Goal: Leave review/rating: Leave review/rating

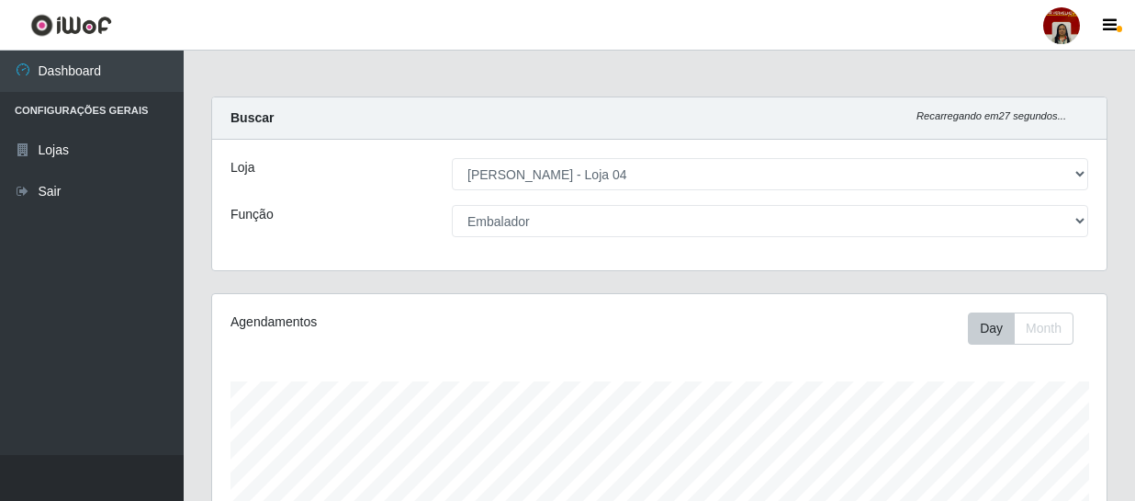
select select "251"
select select "1"
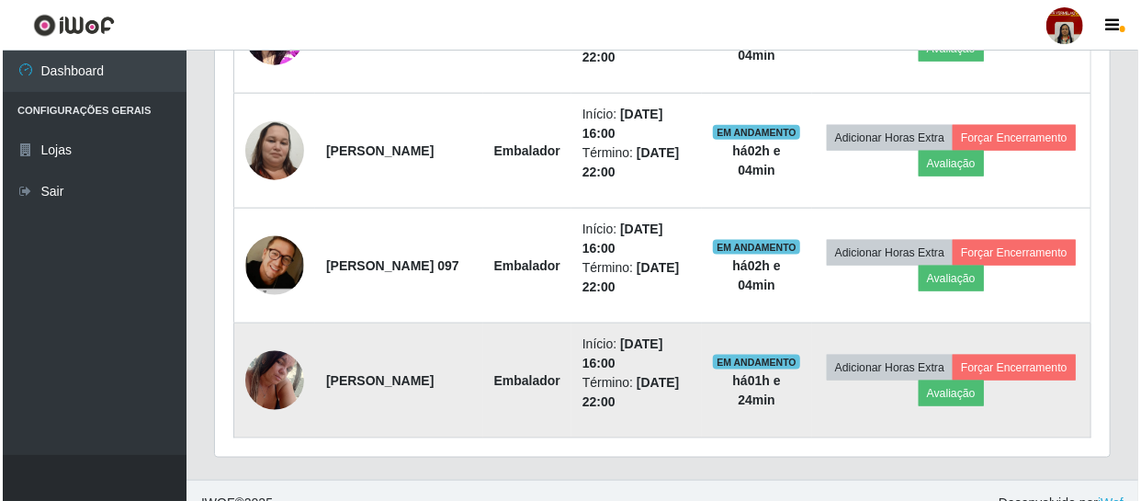
scroll to position [964, 0]
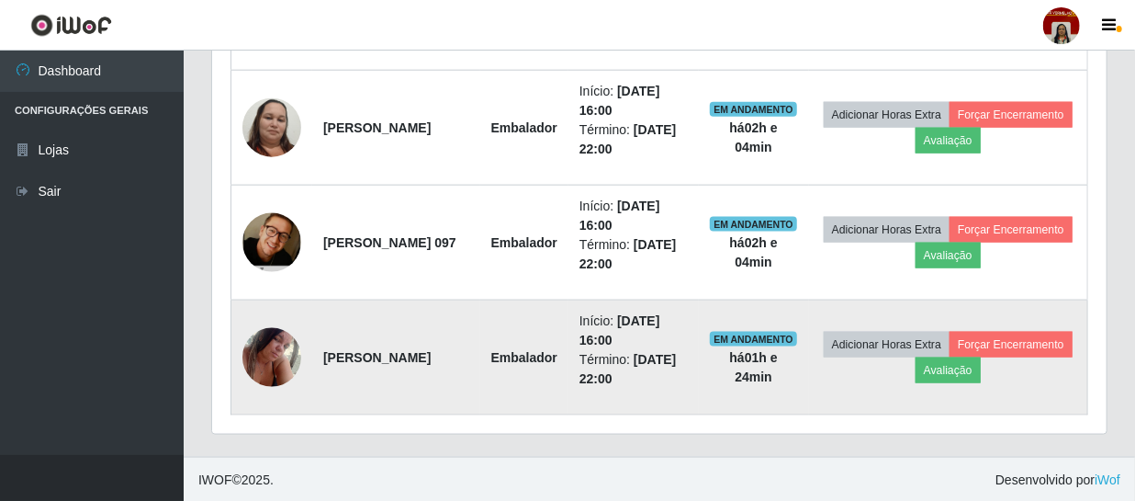
click at [282, 355] on img at bounding box center [271, 357] width 59 height 78
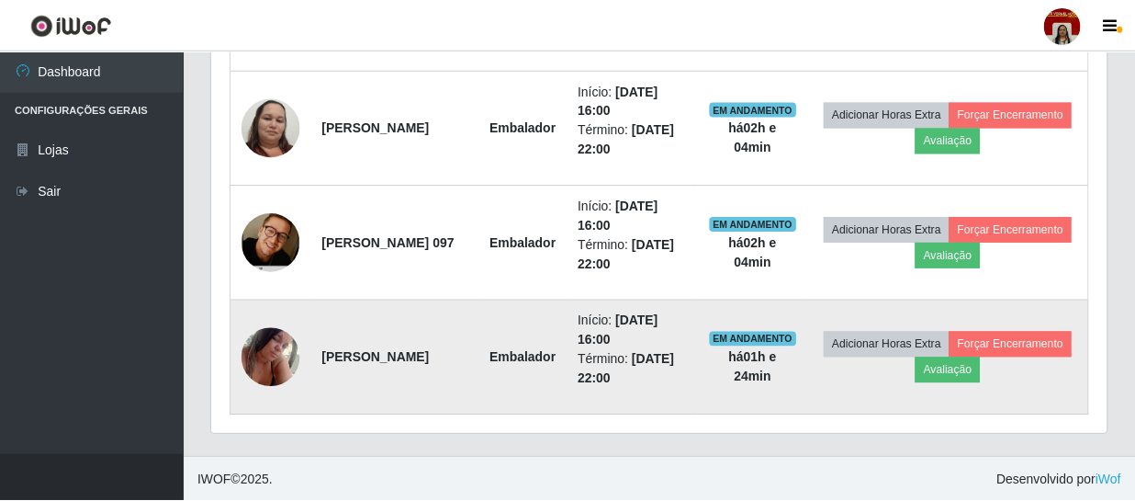
scroll to position [381, 886]
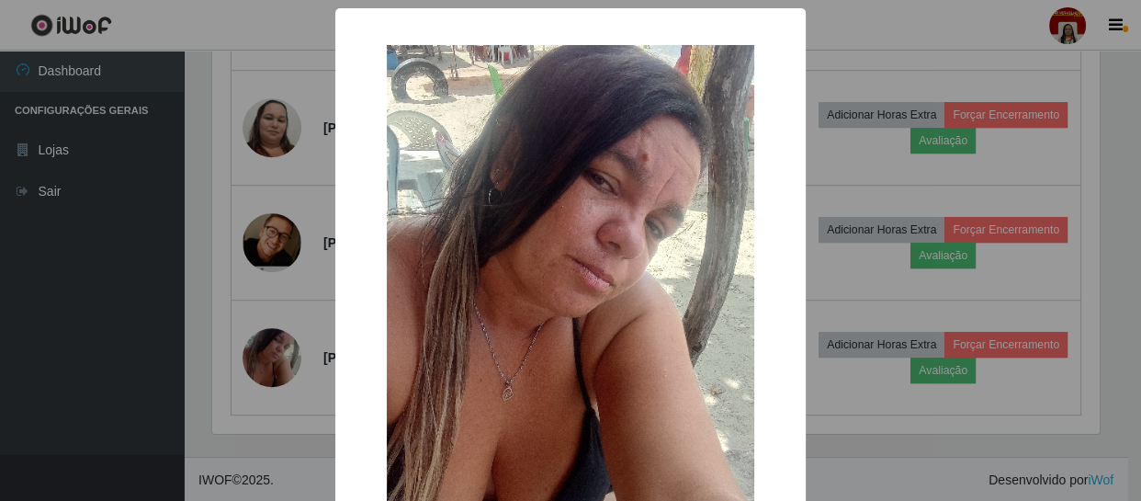
click at [88, 332] on div "× OK Cancel" at bounding box center [570, 250] width 1141 height 501
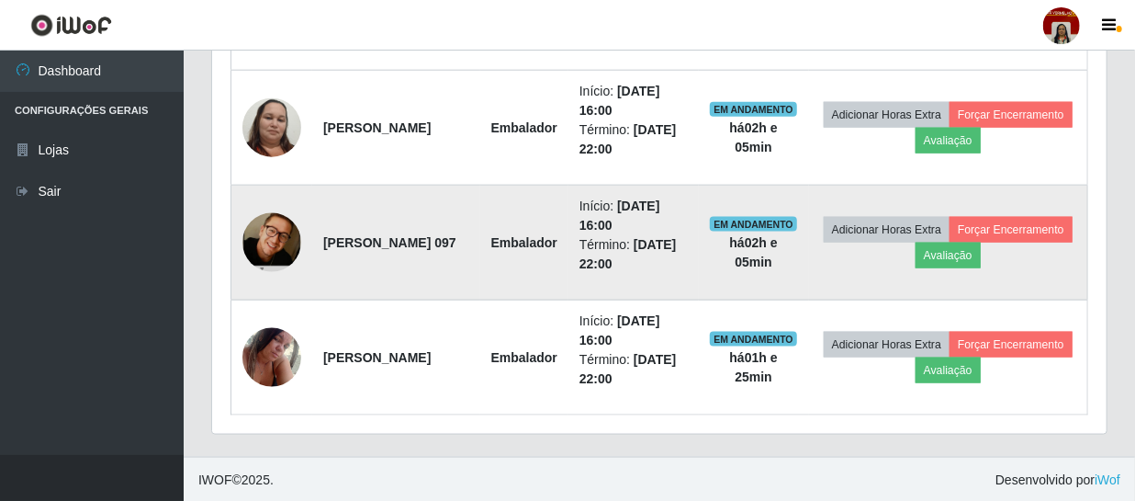
scroll to position [964, 0]
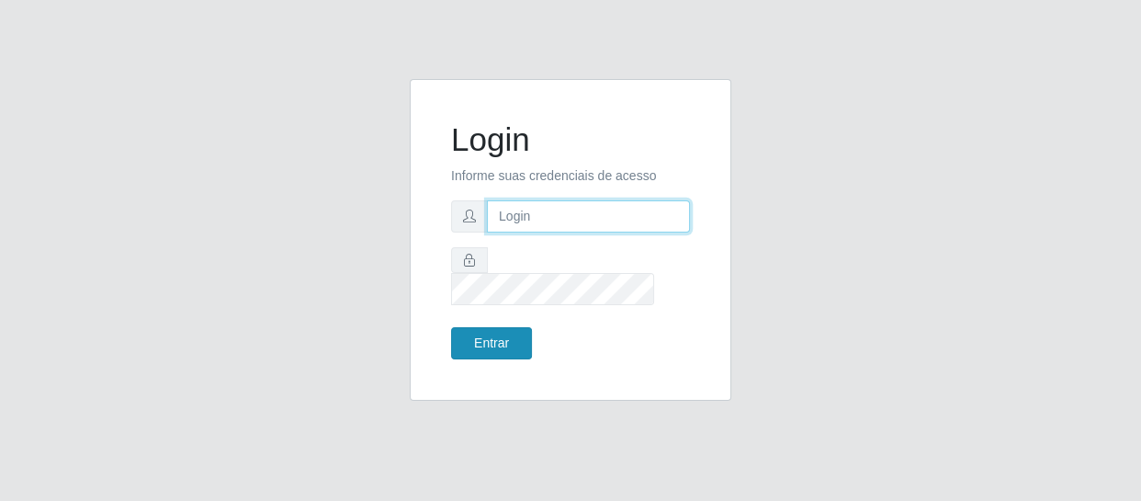
type input "[EMAIL_ADDRESS][DOMAIN_NAME]"
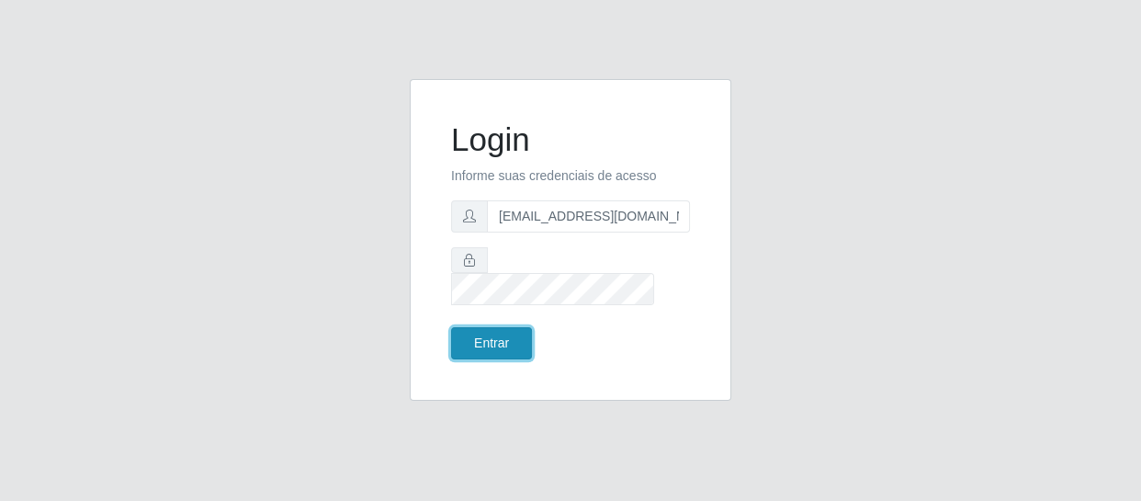
click at [487, 327] on button "Entrar" at bounding box center [491, 343] width 81 height 32
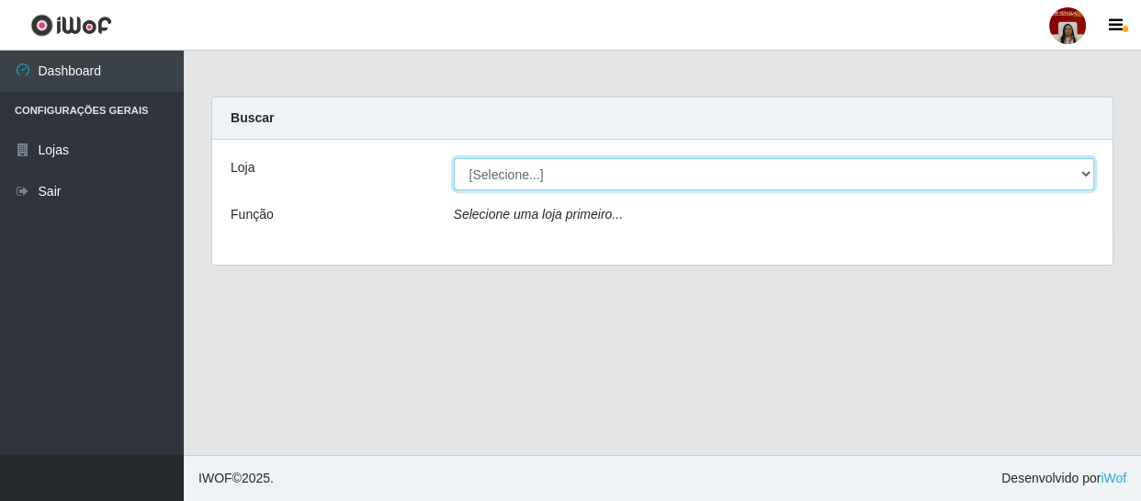
drag, startPoint x: 568, startPoint y: 169, endPoint x: 566, endPoint y: 187, distance: 18.5
click at [568, 169] on select "[Selecione...] Mar Vermelho - Loja 04" at bounding box center [774, 174] width 641 height 32
select select "251"
click at [454, 158] on select "[Selecione...] Mar Vermelho - Loja 04" at bounding box center [774, 174] width 641 height 32
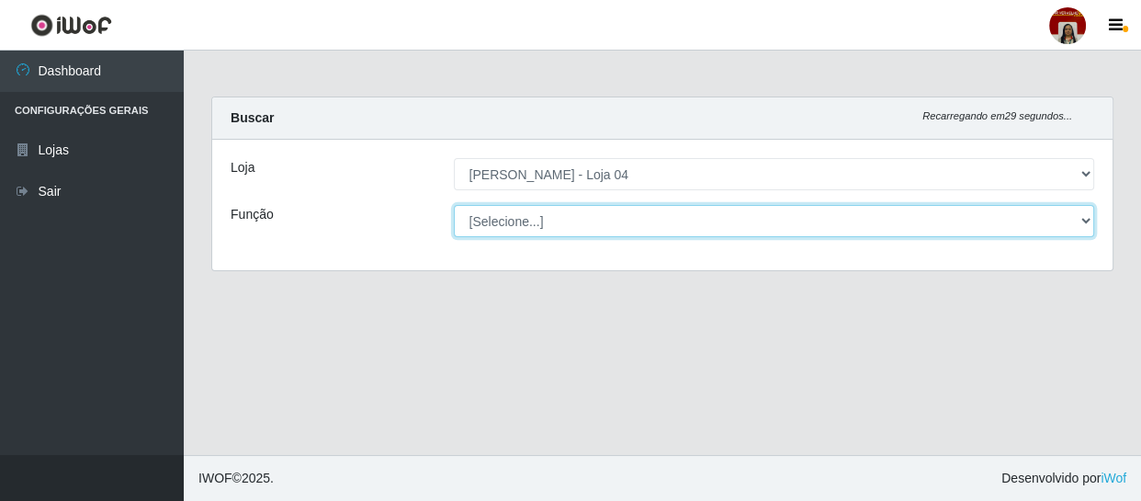
click at [531, 217] on select "[Selecione...] ASG ASG + ASG ++ Auxiliar de Depósito Auxiliar de Depósito + Aux…" at bounding box center [774, 221] width 641 height 32
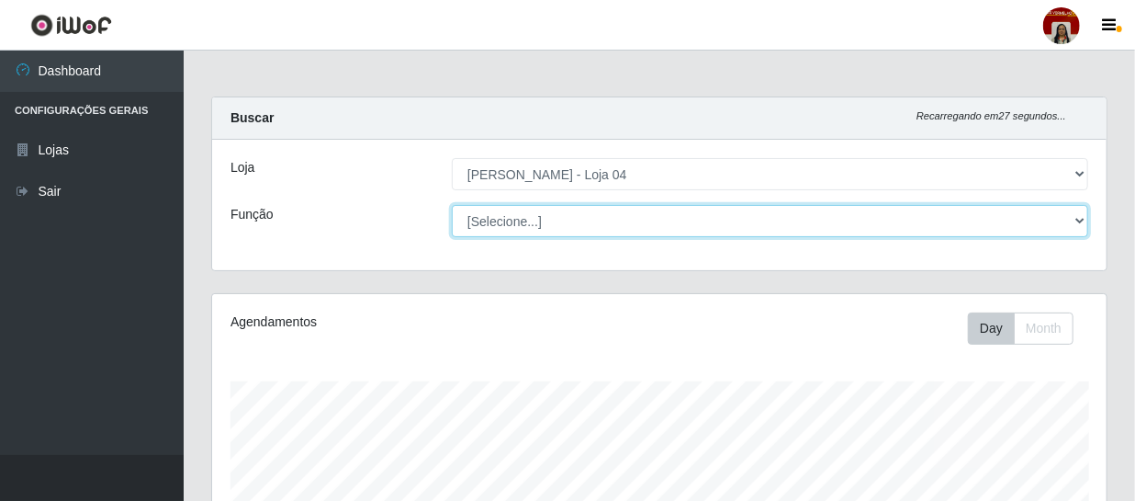
scroll to position [381, 895]
select select "22"
click at [452, 205] on select "[Selecione...] ASG ASG + ASG ++ Auxiliar de Depósito Auxiliar de Depósito + Aux…" at bounding box center [770, 221] width 636 height 32
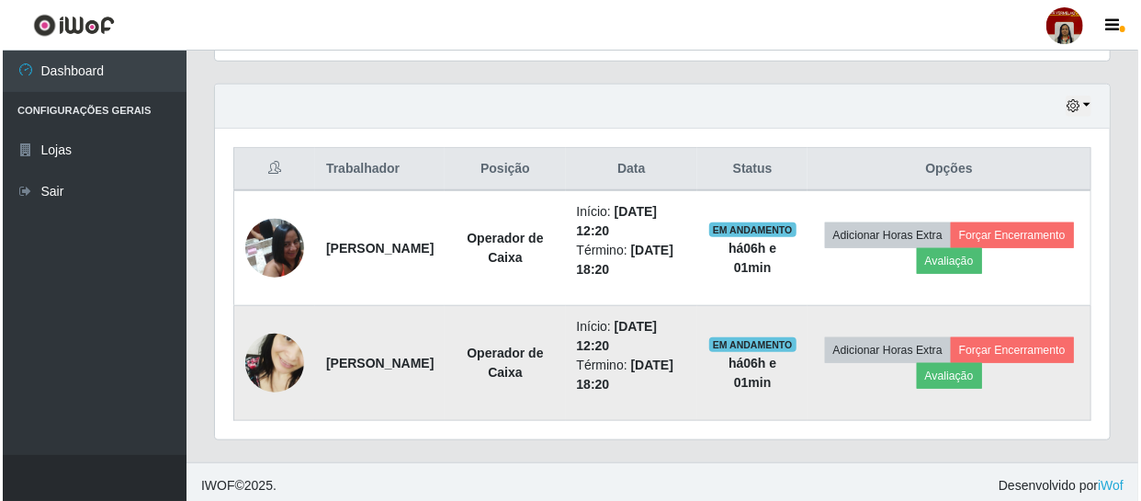
scroll to position [620, 0]
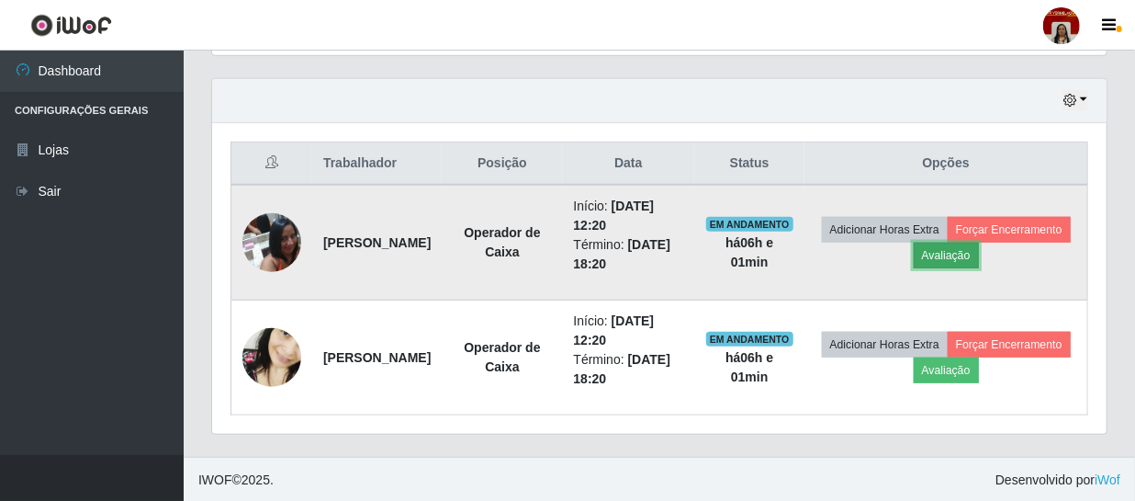
click at [979, 248] on button "Avaliação" at bounding box center [946, 255] width 65 height 26
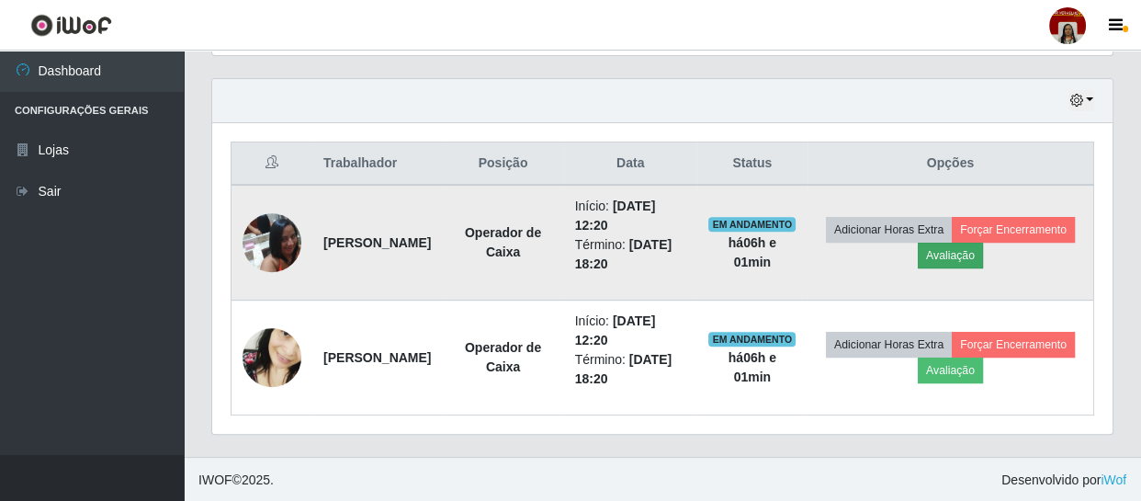
scroll to position [381, 886]
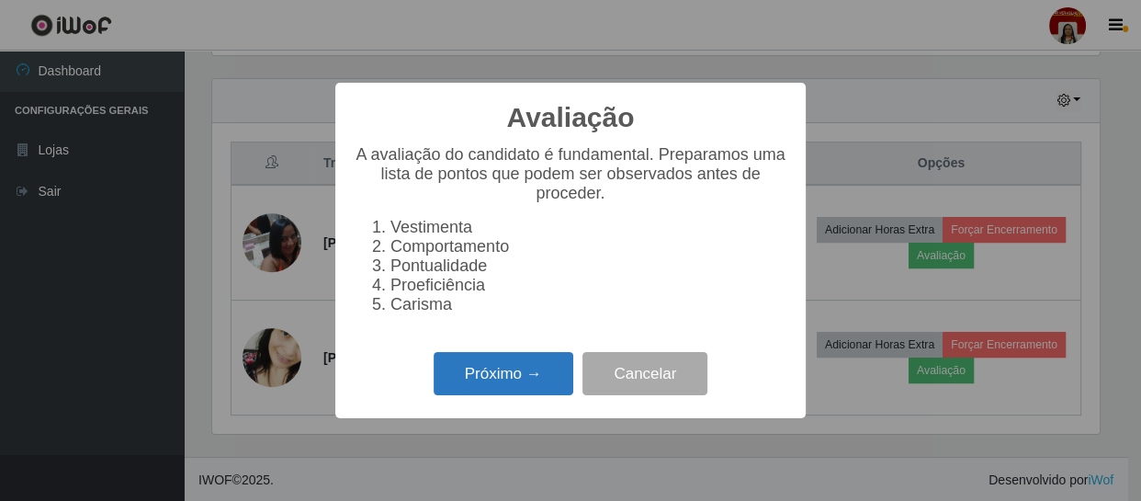
click at [518, 377] on button "Próximo →" at bounding box center [503, 373] width 140 height 43
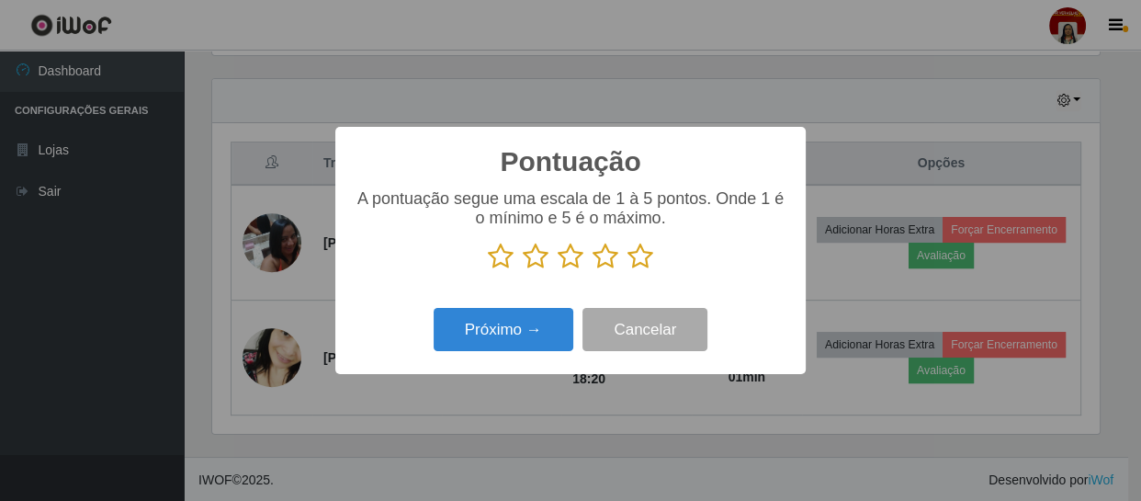
click at [632, 264] on icon at bounding box center [640, 256] width 26 height 28
click at [627, 270] on input "radio" at bounding box center [627, 270] width 0 height 0
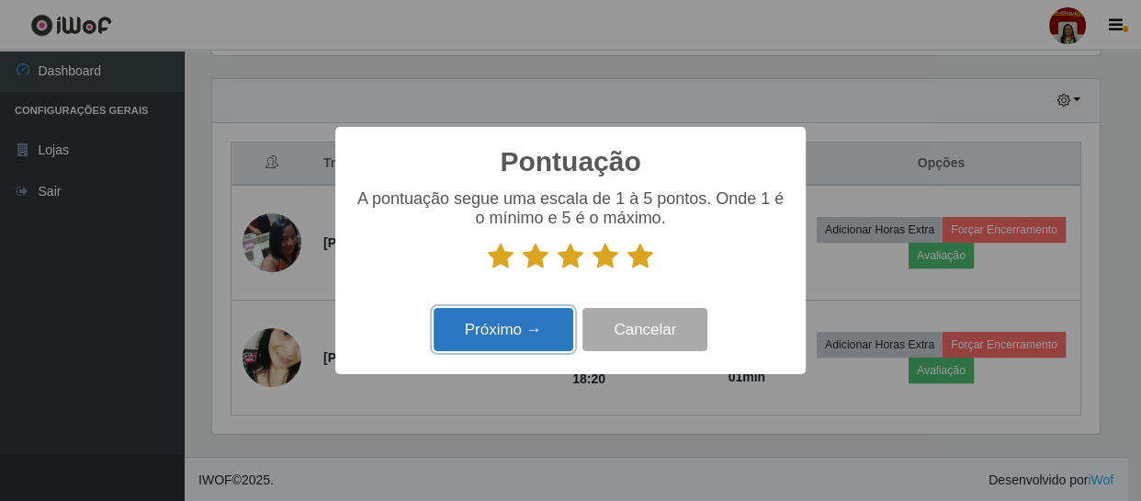
click at [514, 325] on button "Próximo →" at bounding box center [503, 329] width 140 height 43
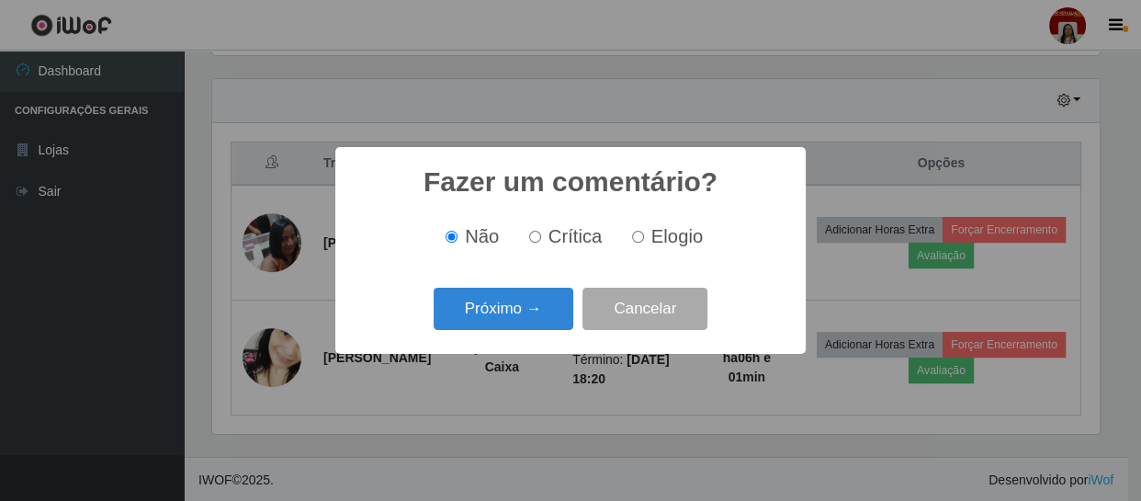
click at [638, 239] on input "Elogio" at bounding box center [638, 237] width 12 height 12
radio input "true"
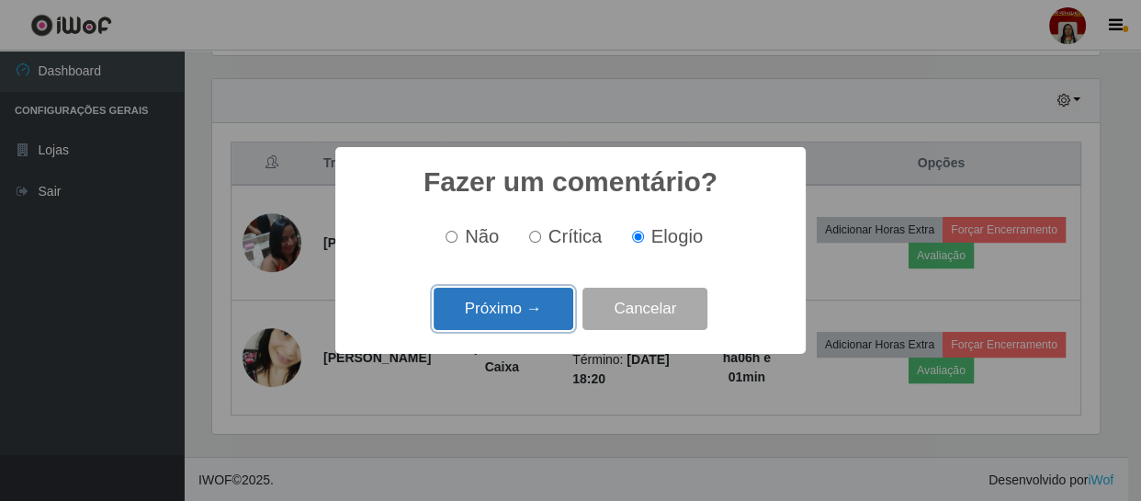
click at [534, 298] on button "Próximo →" at bounding box center [503, 308] width 140 height 43
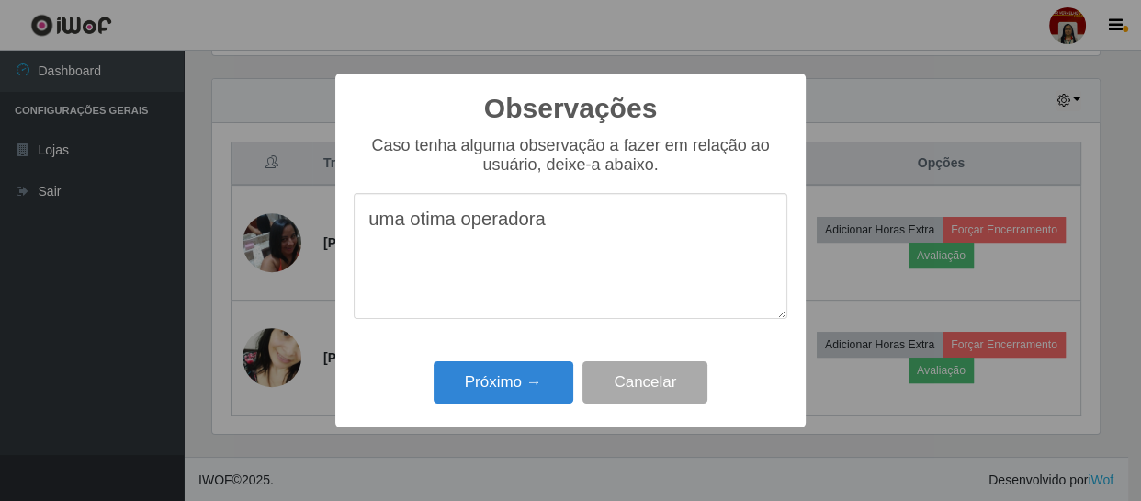
type textarea "uma otima operadora"
click at [495, 353] on div "Observações × Caso tenha alguma observação a fazer em relação ao usuário, deixe…" at bounding box center [570, 250] width 470 height 354
click at [485, 366] on button "Próximo →" at bounding box center [503, 382] width 140 height 43
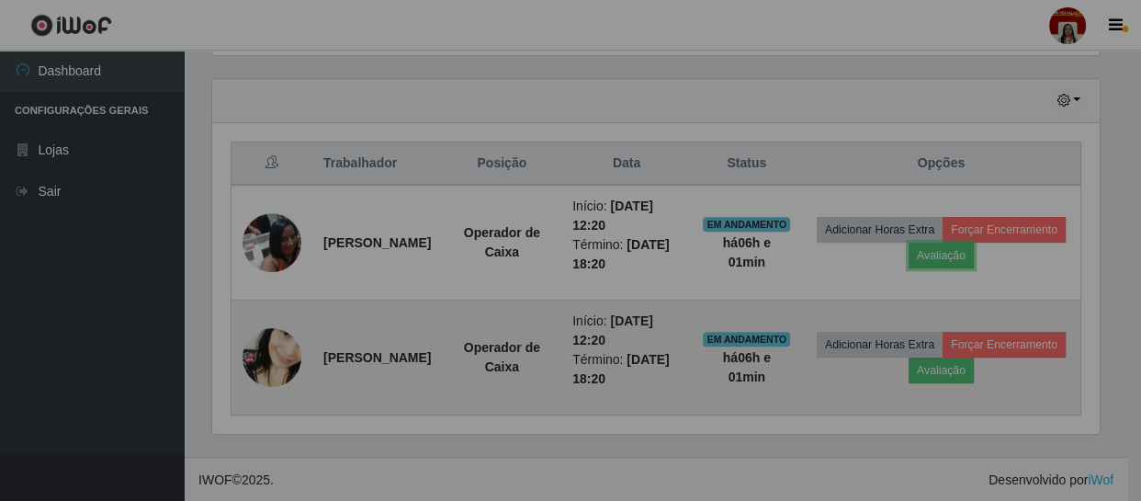
scroll to position [381, 895]
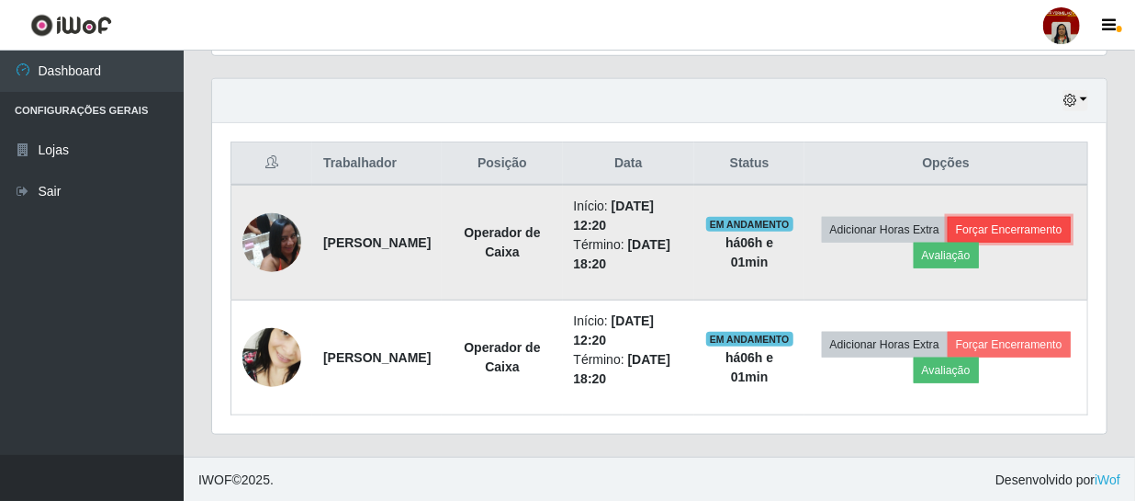
click at [948, 242] on button "Forçar Encerramento" at bounding box center [1009, 230] width 123 height 26
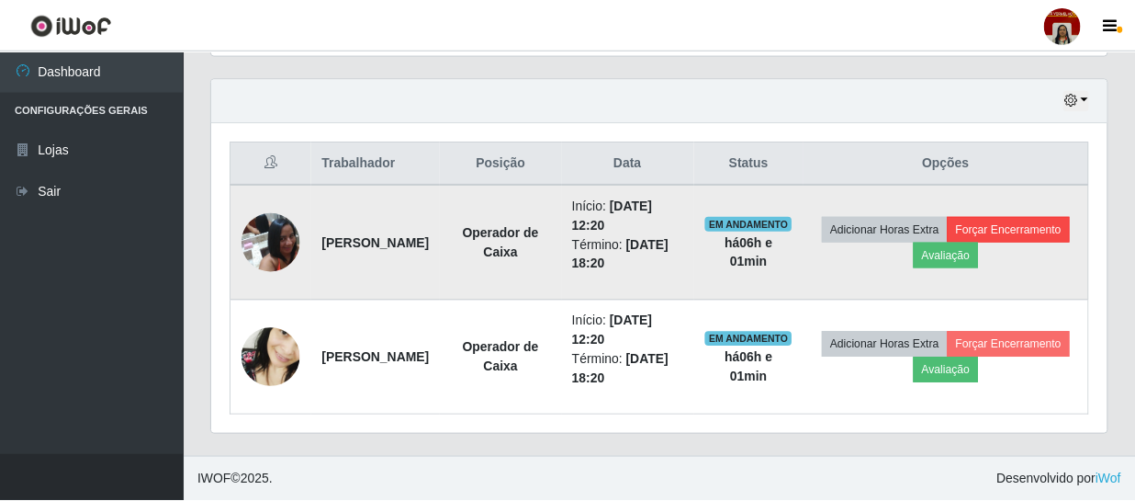
scroll to position [381, 886]
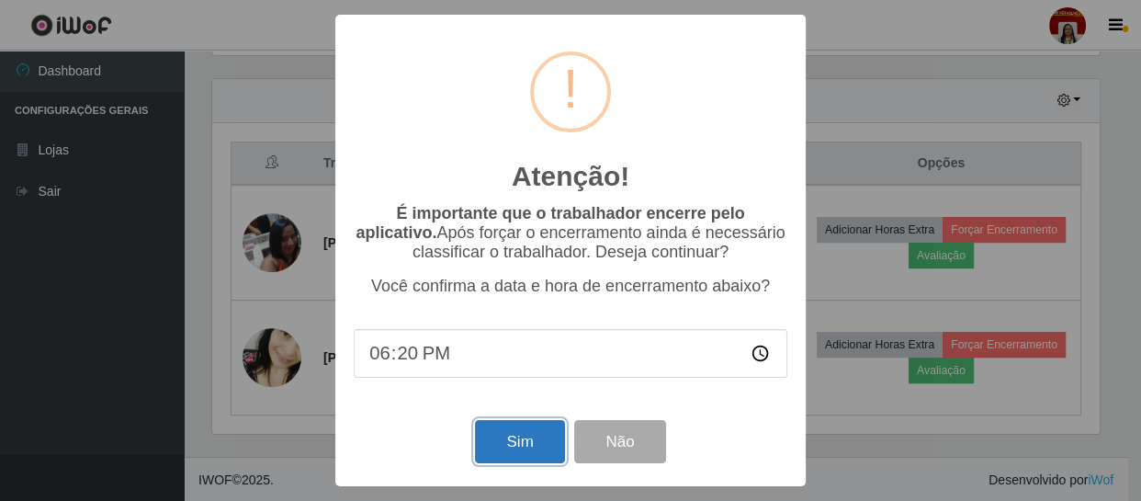
click at [504, 454] on button "Sim" at bounding box center [519, 441] width 89 height 43
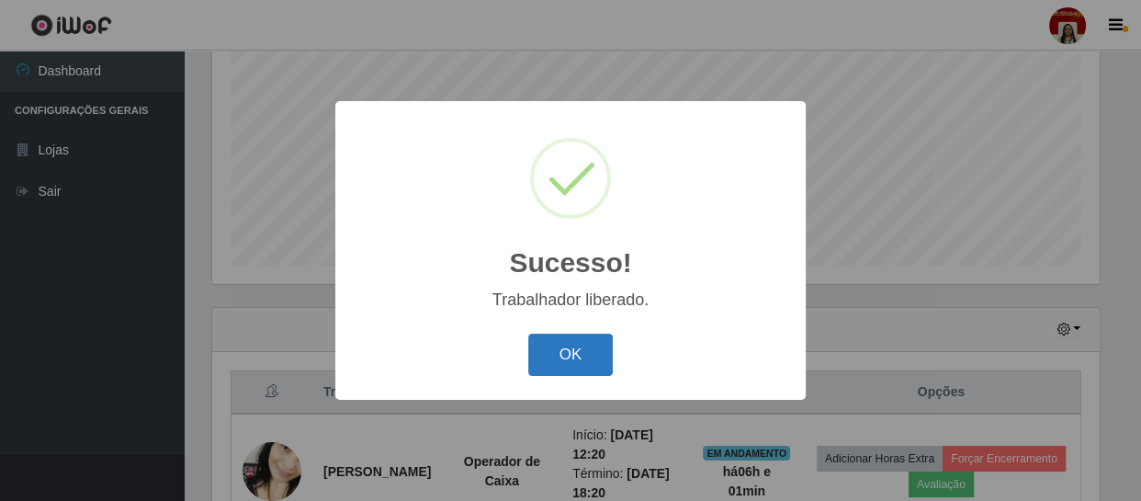
click at [567, 352] on button "OK" at bounding box center [570, 354] width 85 height 43
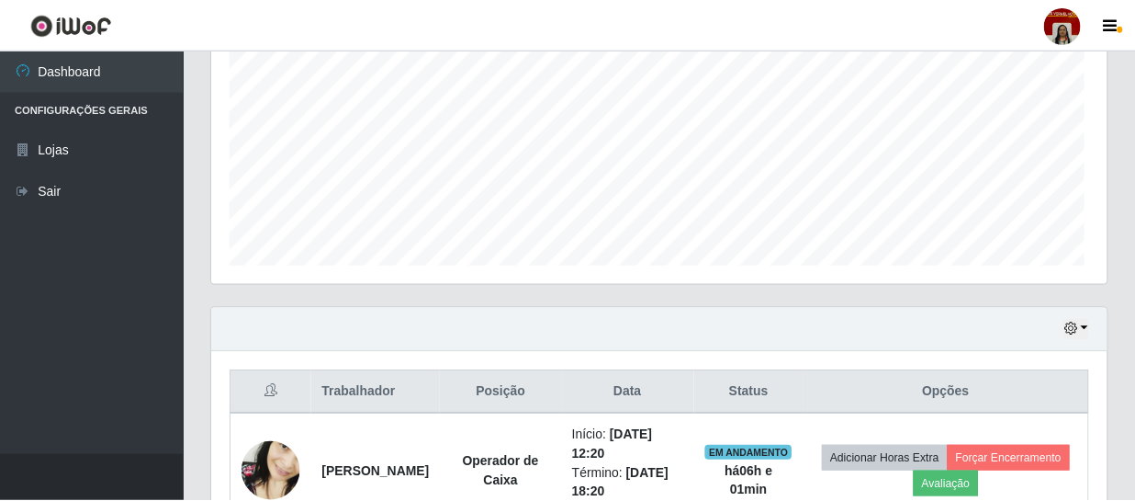
scroll to position [381, 895]
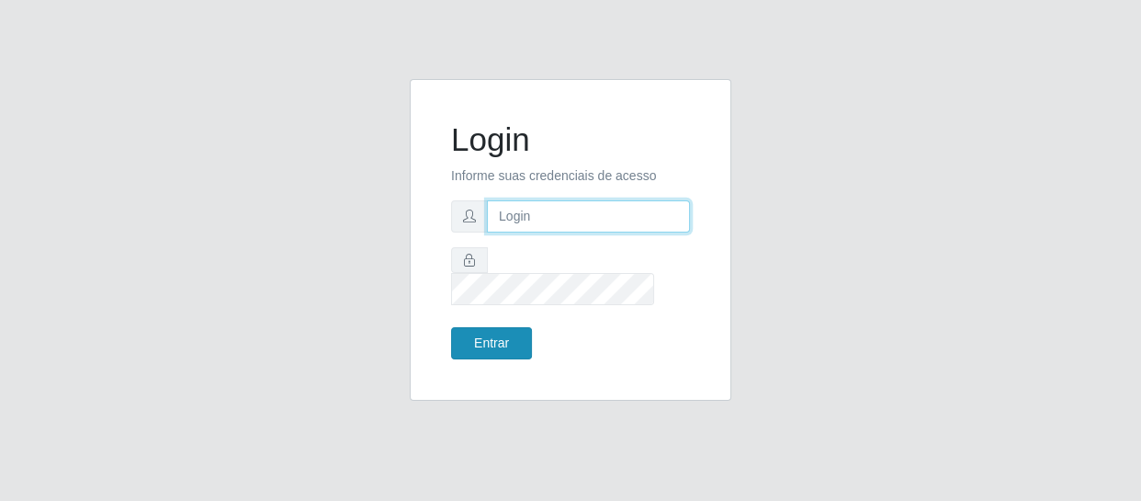
type input "[EMAIL_ADDRESS][DOMAIN_NAME]"
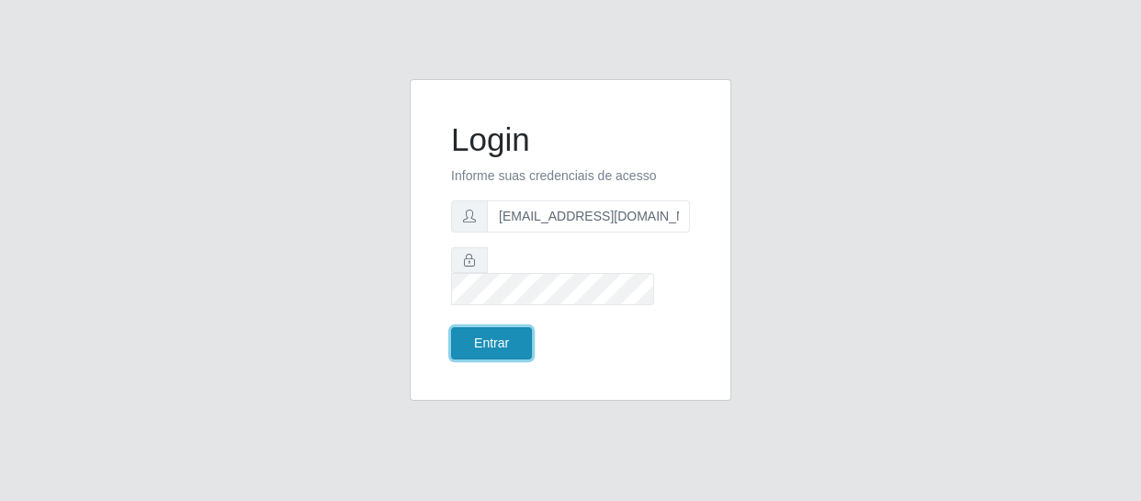
click at [467, 327] on button "Entrar" at bounding box center [491, 343] width 81 height 32
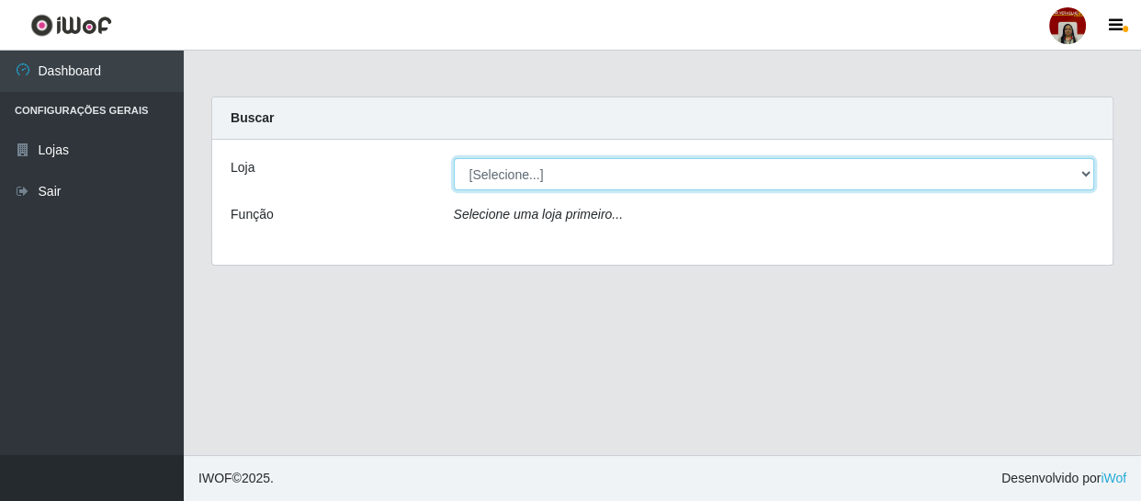
click at [1067, 171] on select "[Selecione...] Mar Vermelho - Loja 04" at bounding box center [774, 174] width 641 height 32
select select "251"
click at [454, 158] on select "[Selecione...] Mar Vermelho - Loja 04" at bounding box center [774, 174] width 641 height 32
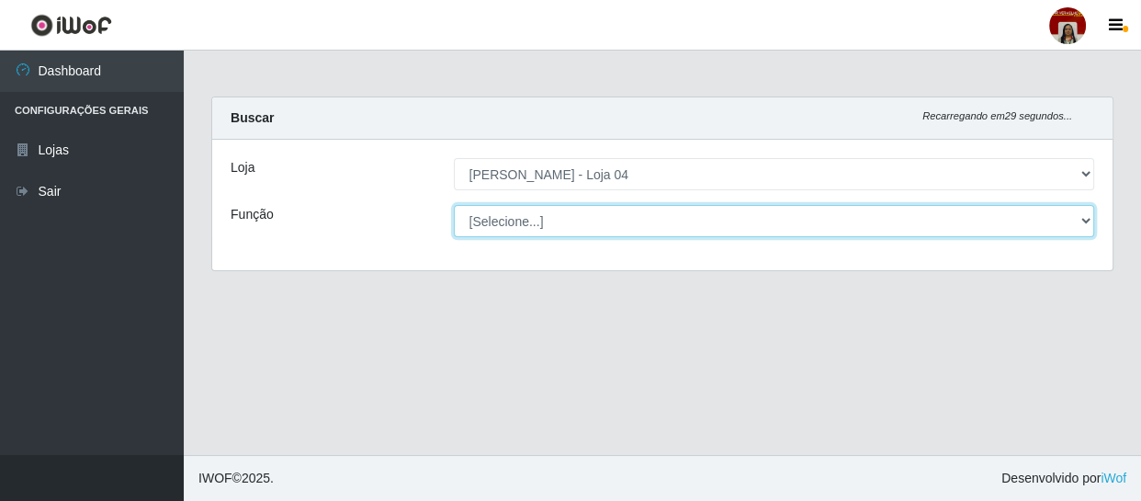
click at [1081, 217] on select "[Selecione...] ASG ASG + ASG ++ Auxiliar de Depósito Auxiliar de Depósito + Aux…" at bounding box center [774, 221] width 641 height 32
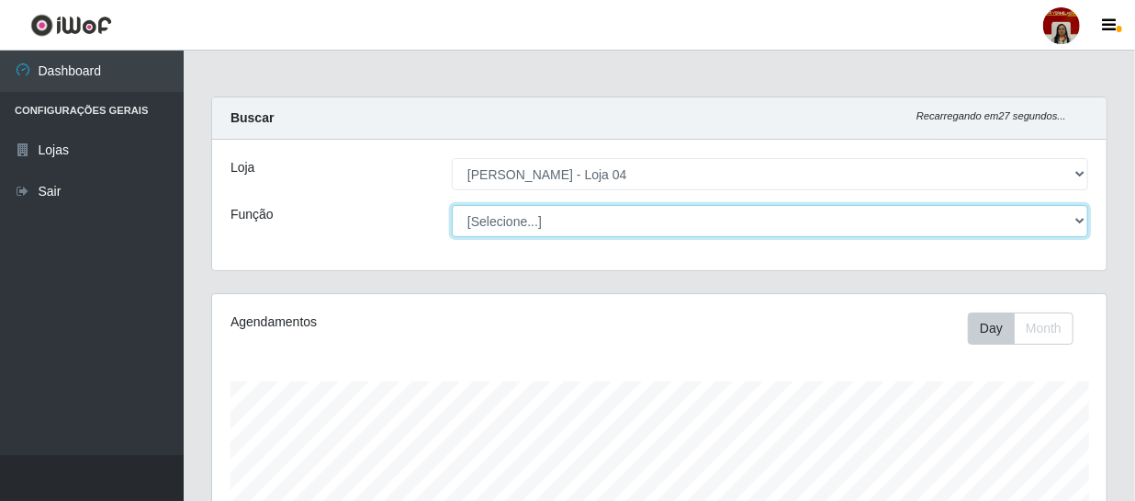
scroll to position [381, 895]
select select "22"
click at [452, 205] on select "[Selecione...] ASG ASG + ASG ++ Auxiliar de Depósito Auxiliar de Depósito + Aux…" at bounding box center [770, 221] width 636 height 32
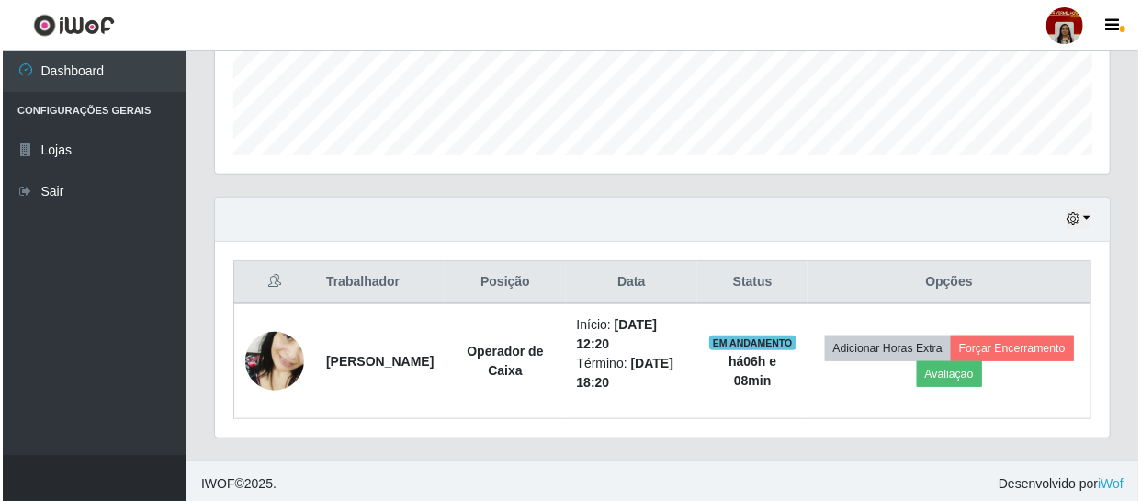
scroll to position [505, 0]
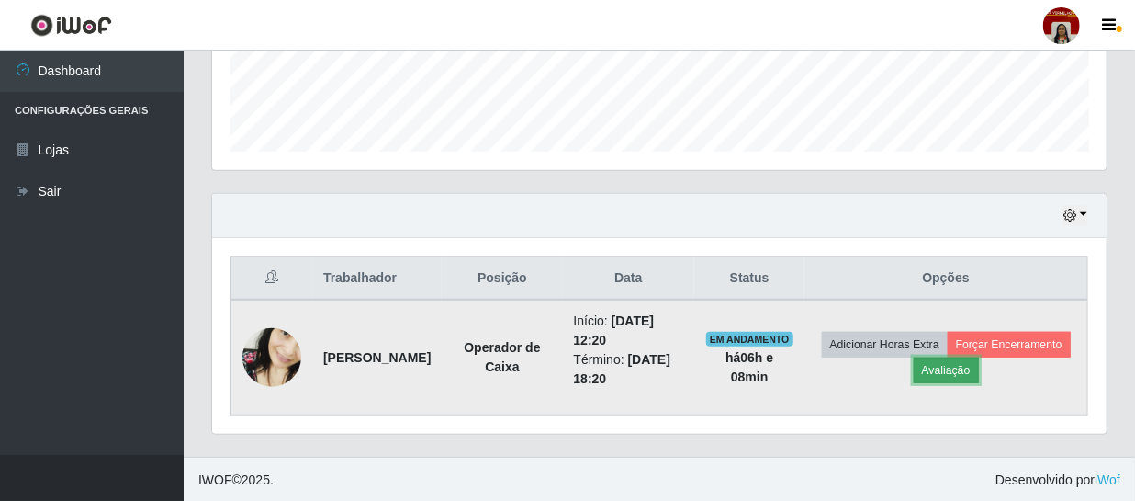
click at [979, 367] on button "Avaliação" at bounding box center [946, 370] width 65 height 26
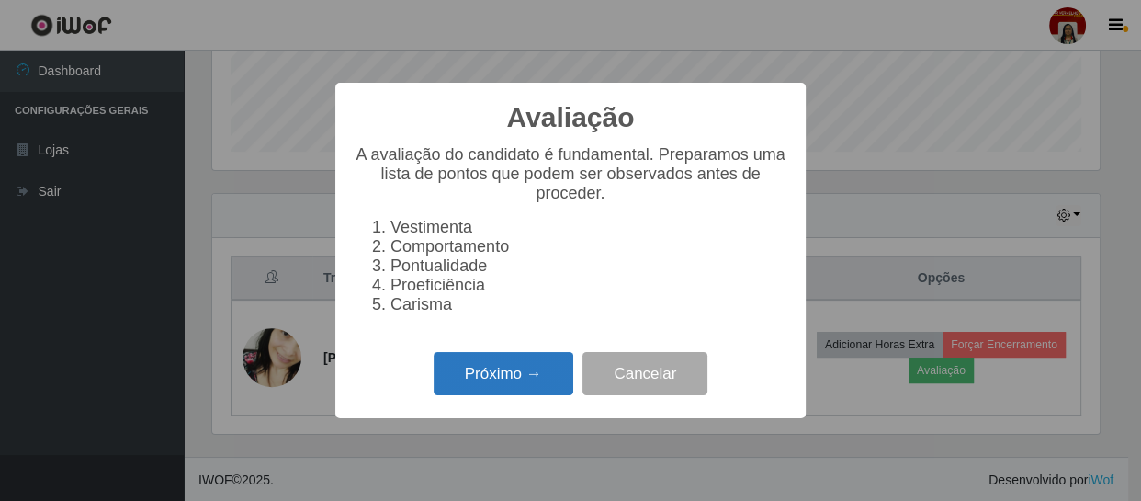
click at [542, 384] on button "Próximo →" at bounding box center [503, 373] width 140 height 43
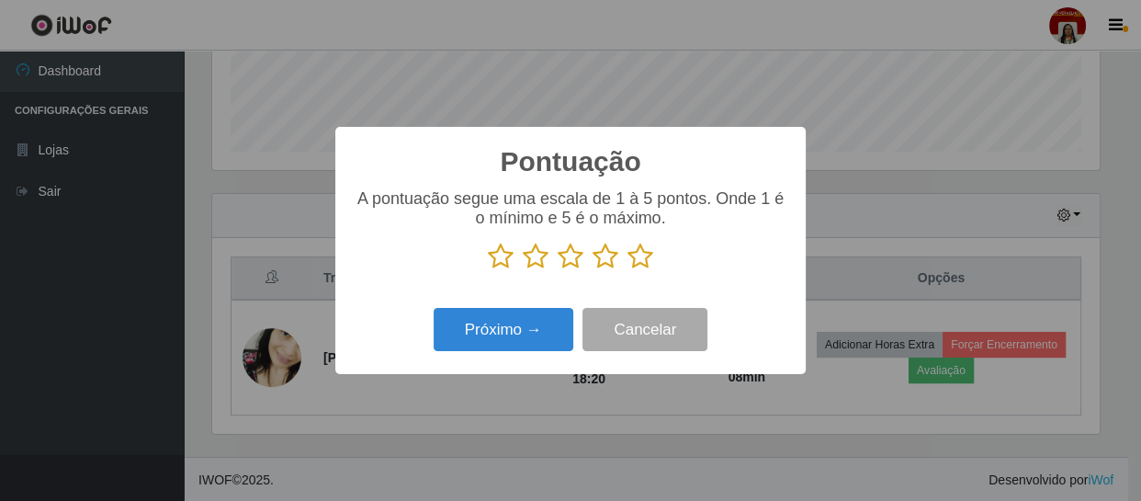
scroll to position [918022, 917515]
click at [638, 257] on icon at bounding box center [640, 256] width 26 height 28
click at [627, 270] on input "radio" at bounding box center [627, 270] width 0 height 0
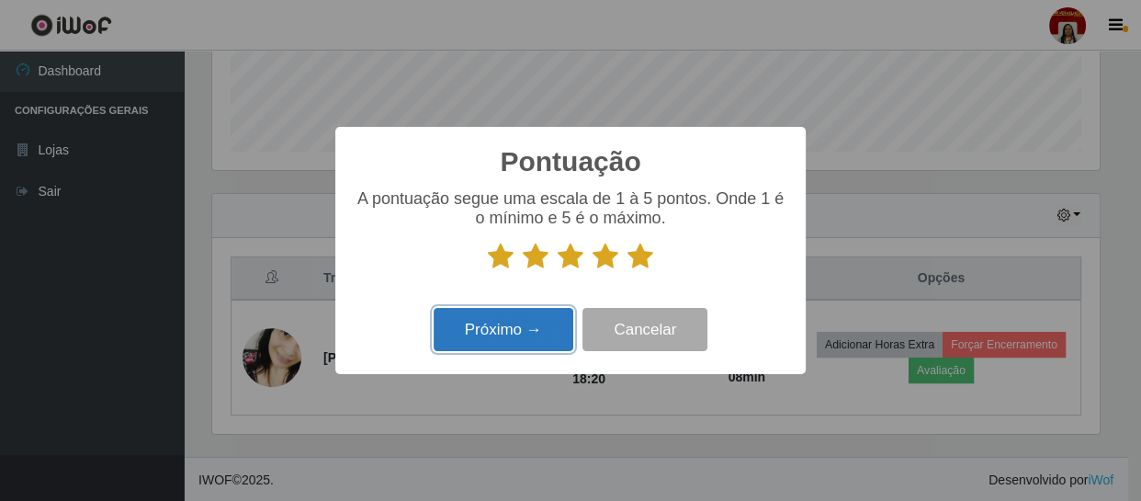
click at [487, 340] on button "Próximo →" at bounding box center [503, 329] width 140 height 43
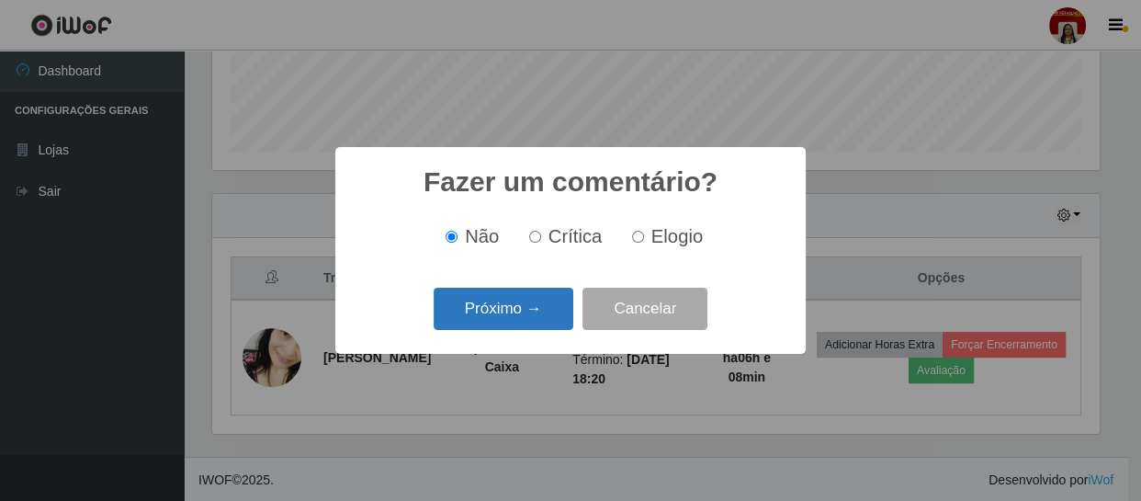
click at [542, 308] on button "Próximo →" at bounding box center [503, 308] width 140 height 43
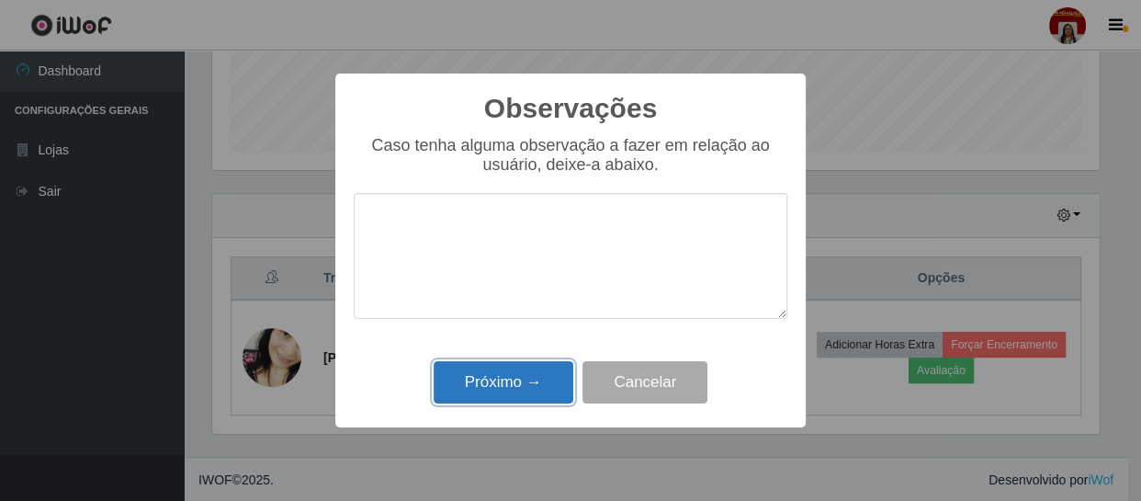
click at [526, 380] on button "Próximo →" at bounding box center [503, 382] width 140 height 43
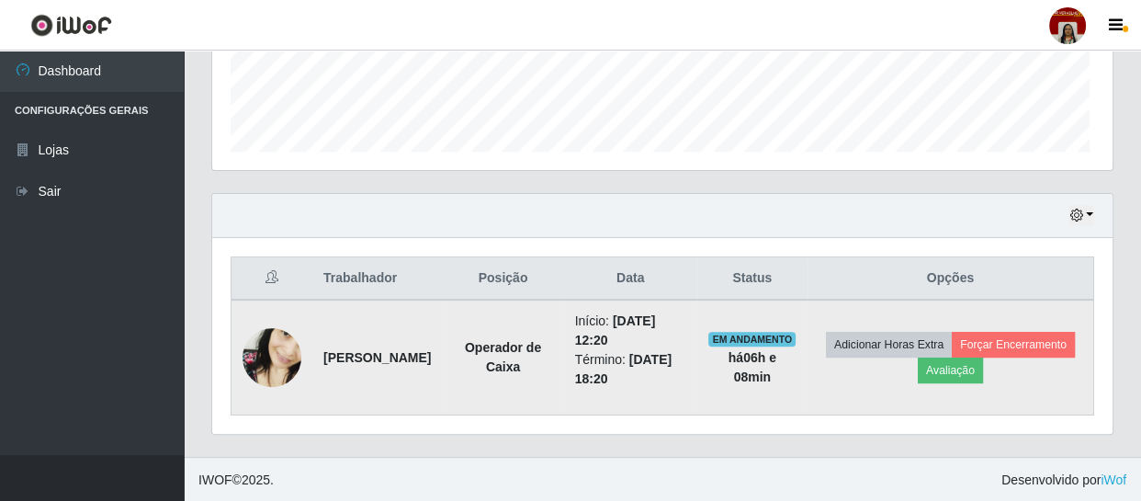
scroll to position [381, 895]
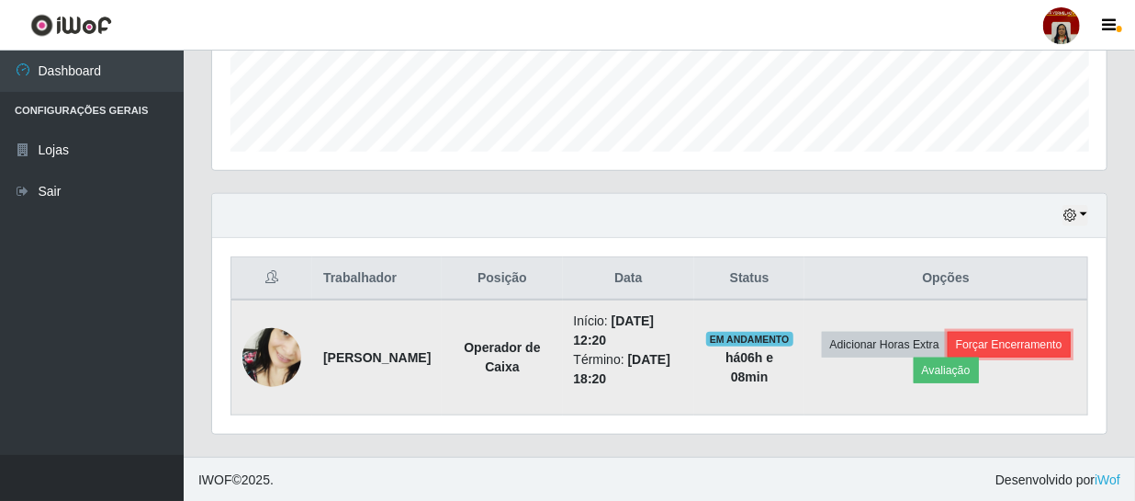
click at [948, 357] on button "Forçar Encerramento" at bounding box center [1009, 345] width 123 height 26
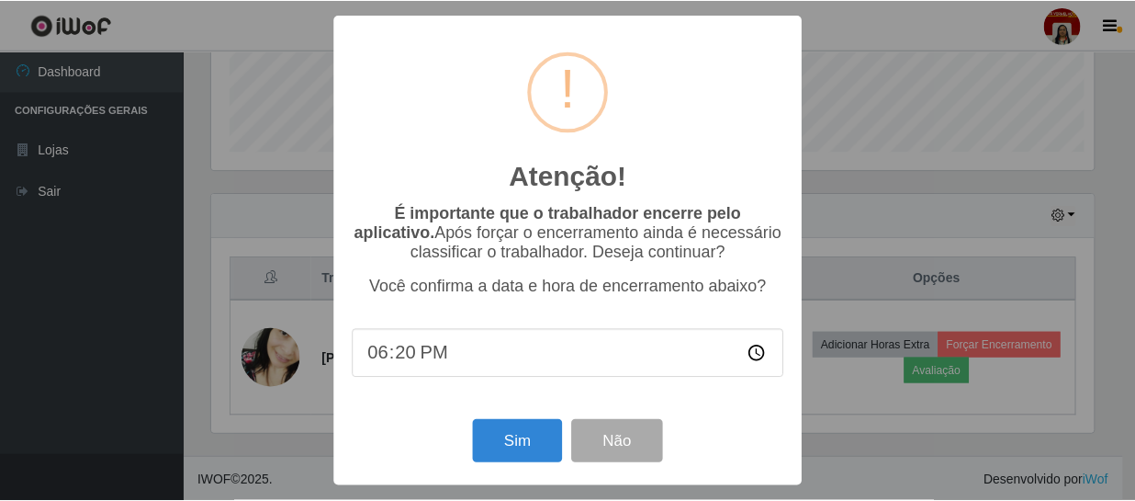
scroll to position [381, 886]
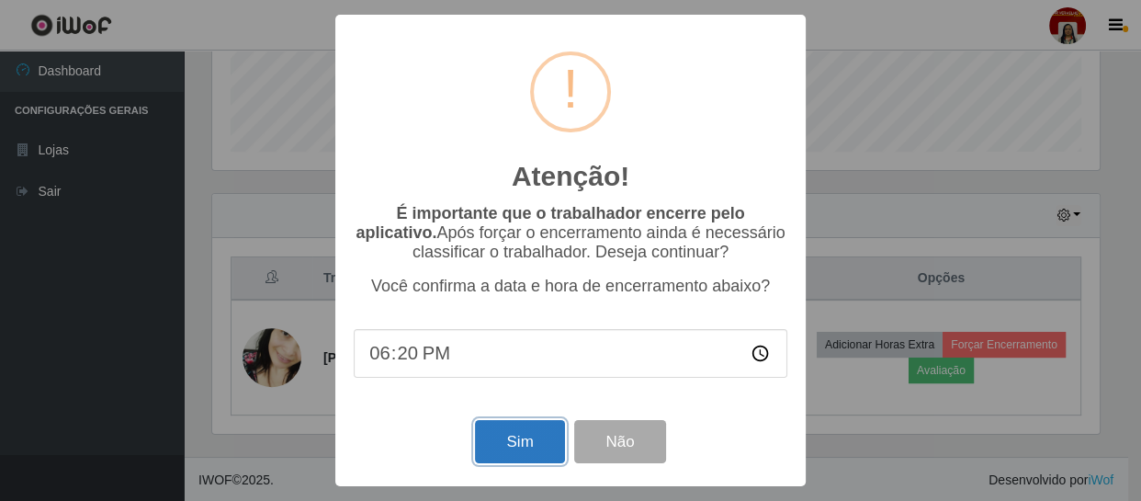
click at [528, 431] on button "Sim" at bounding box center [519, 441] width 89 height 43
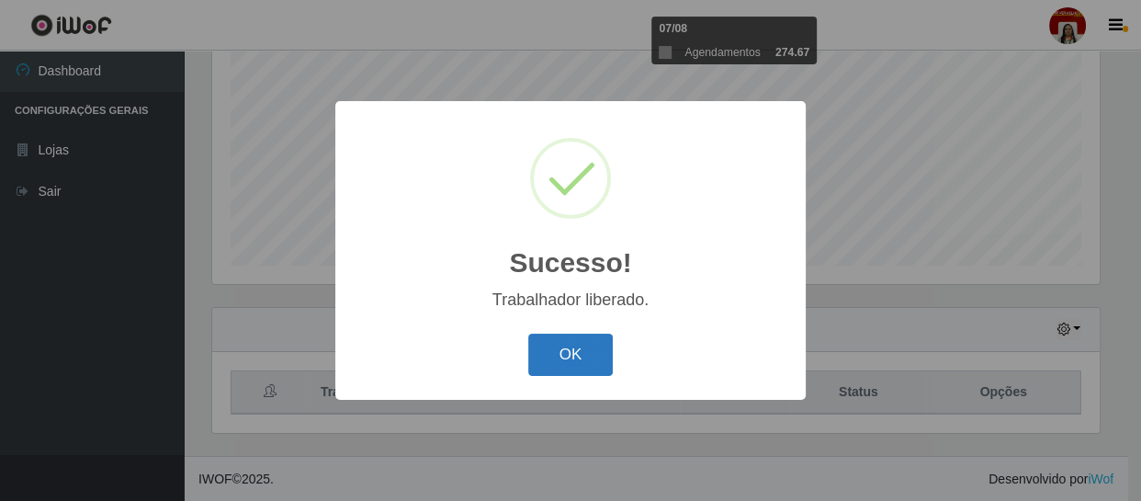
click at [533, 362] on button "OK" at bounding box center [570, 354] width 85 height 43
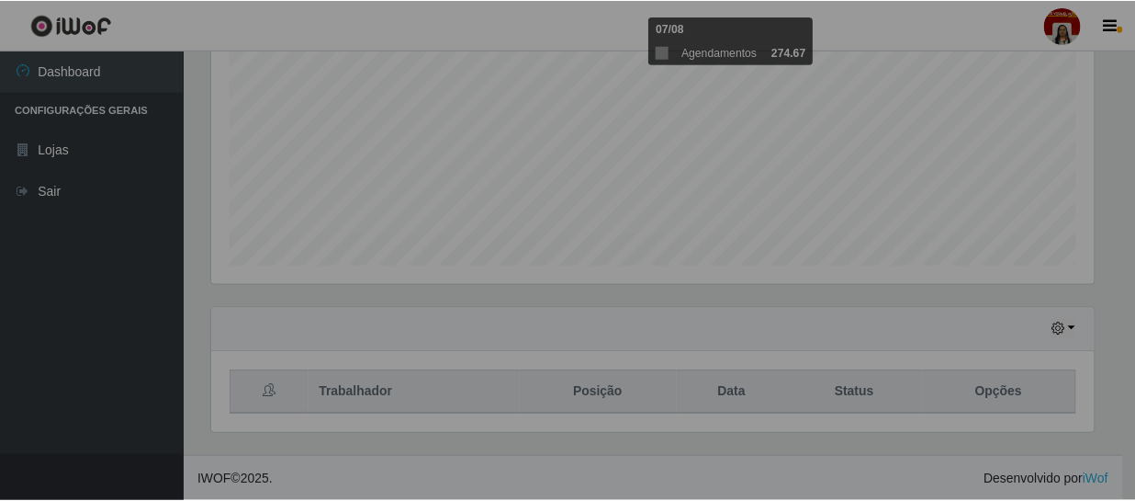
scroll to position [381, 895]
